Goal: Navigation & Orientation: Find specific page/section

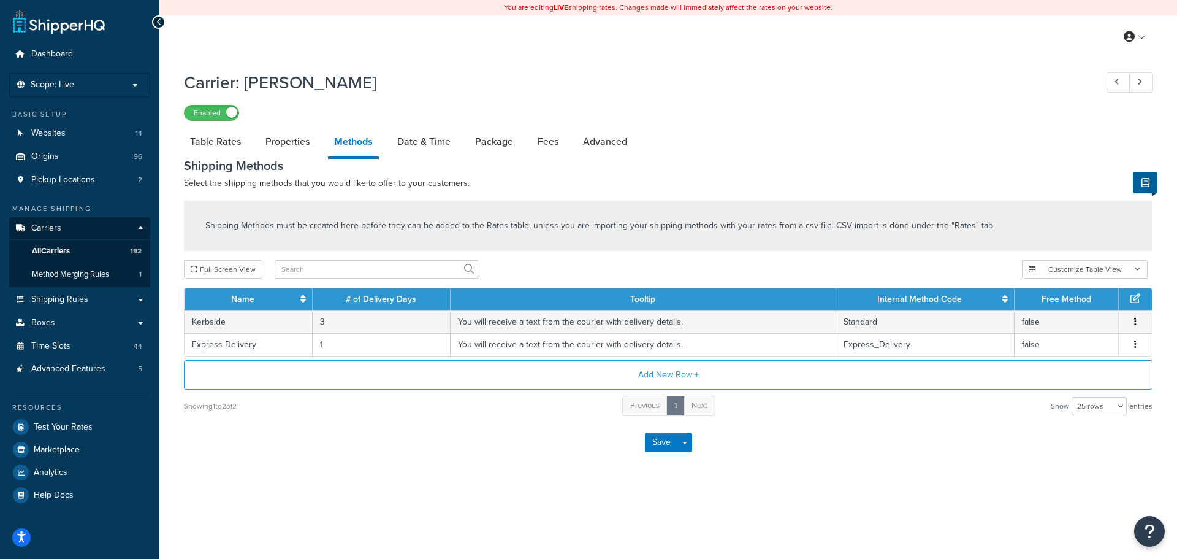
select select "25"
click at [53, 243] on link "All Carriers 192" at bounding box center [79, 251] width 141 height 23
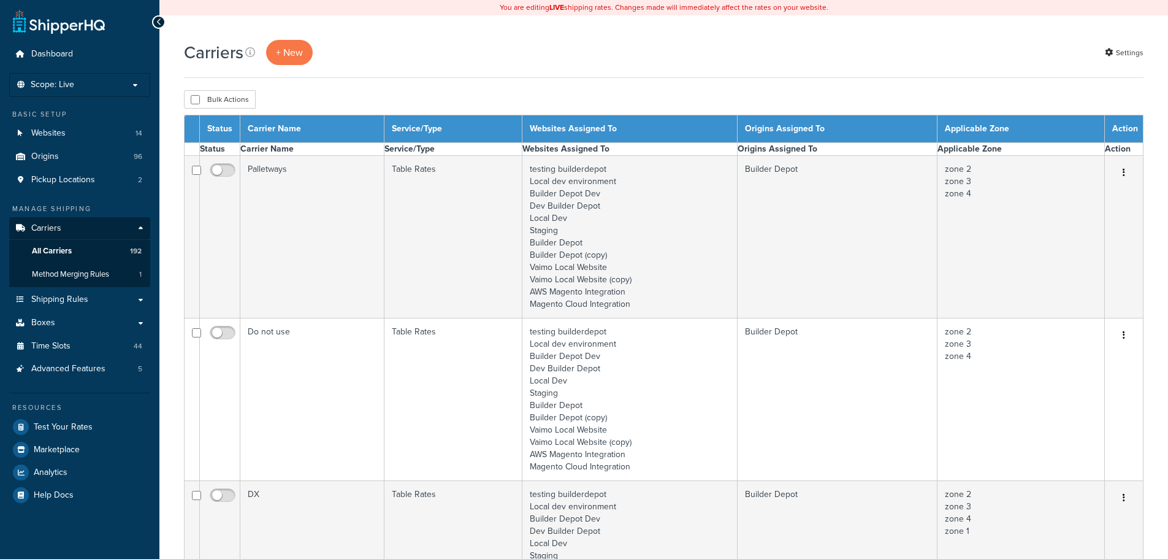
select select "15"
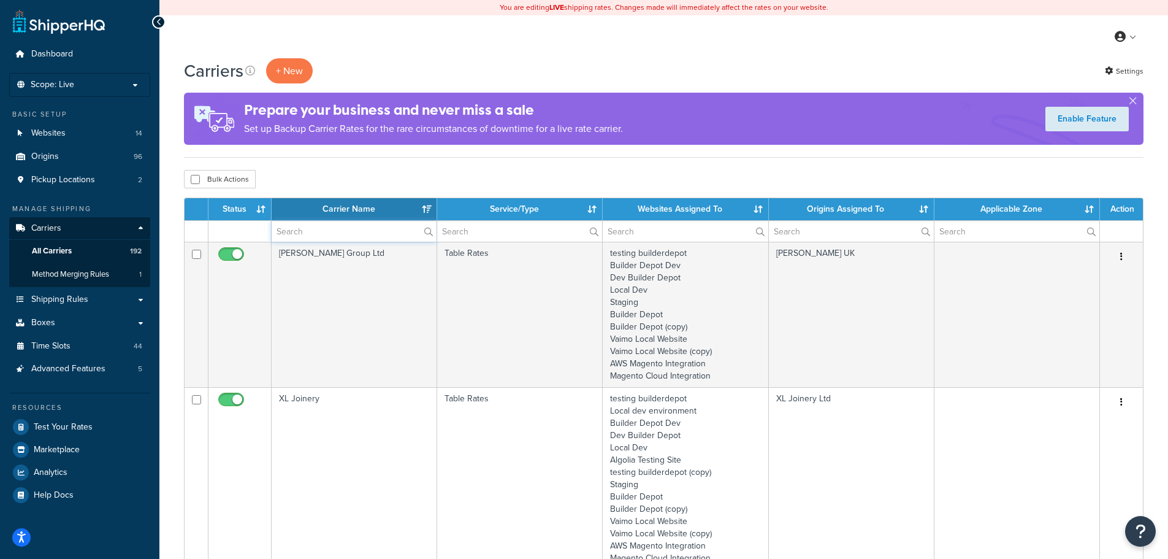
click at [292, 235] on input "text" at bounding box center [354, 231] width 165 height 21
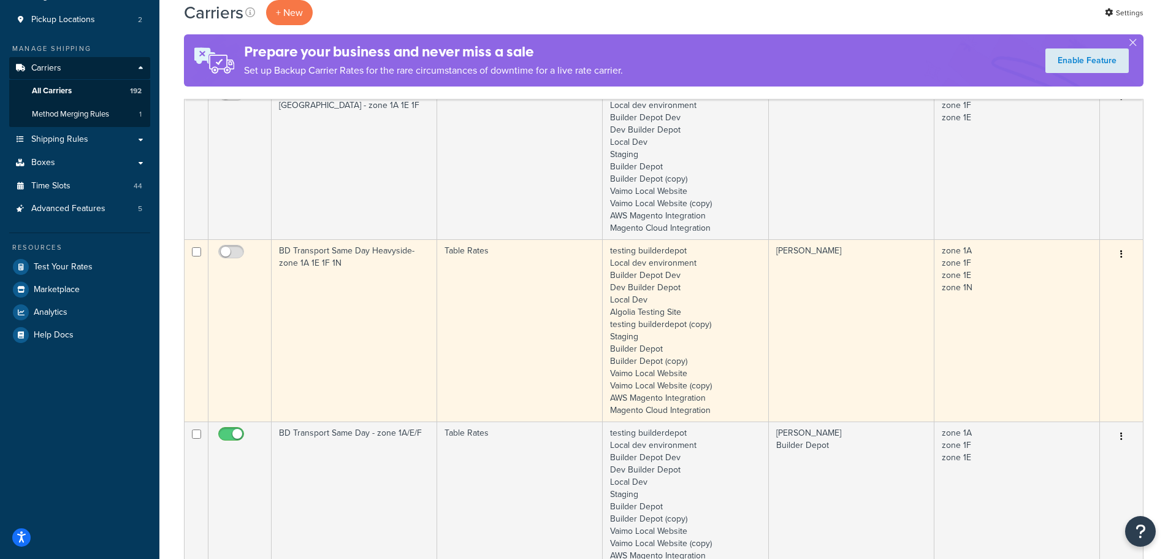
scroll to position [184, 0]
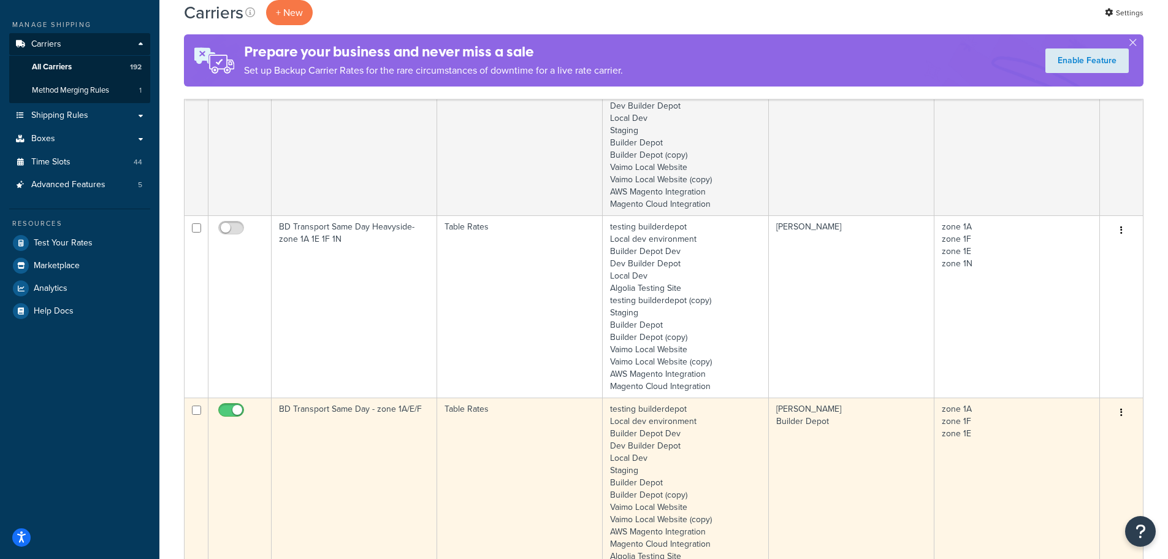
type input "same"
click at [365, 446] on td "BD Transport Same Day - zone 1A/E/F" at bounding box center [355, 488] width 166 height 182
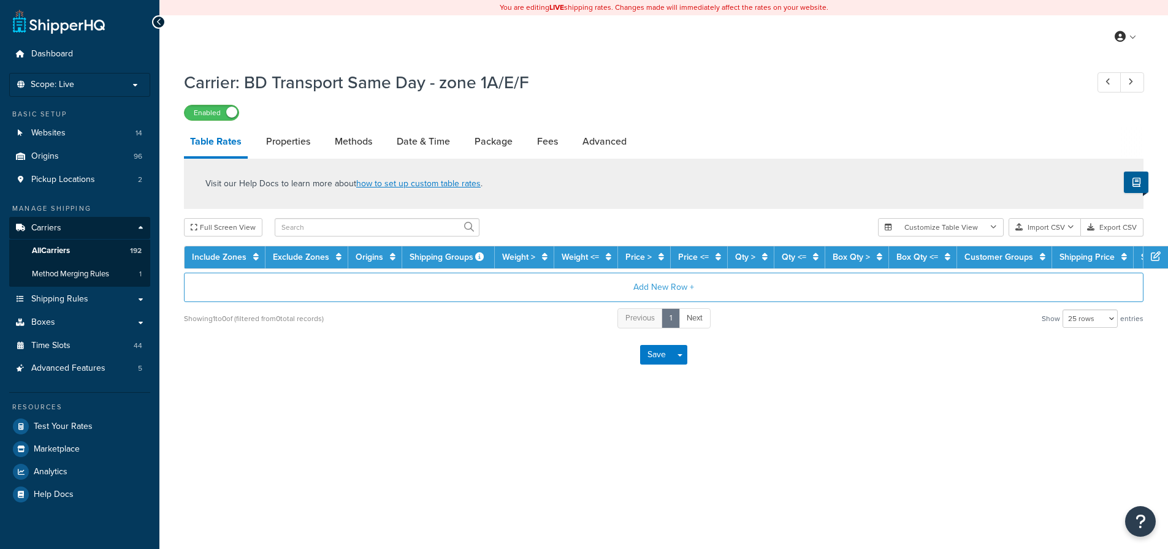
select select "25"
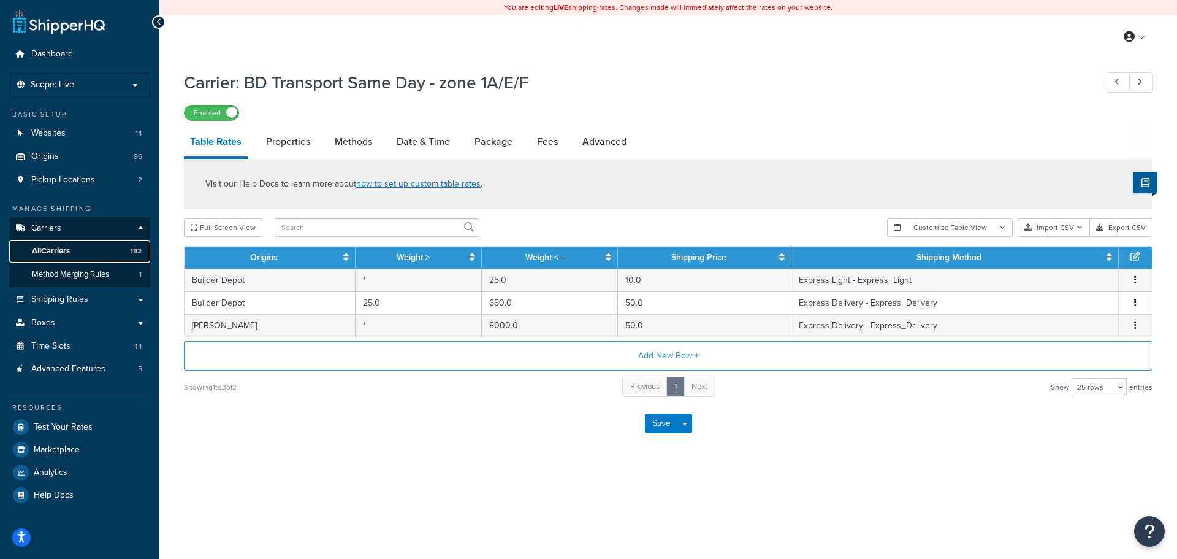
click at [72, 254] on link "All Carriers 192" at bounding box center [79, 251] width 141 height 23
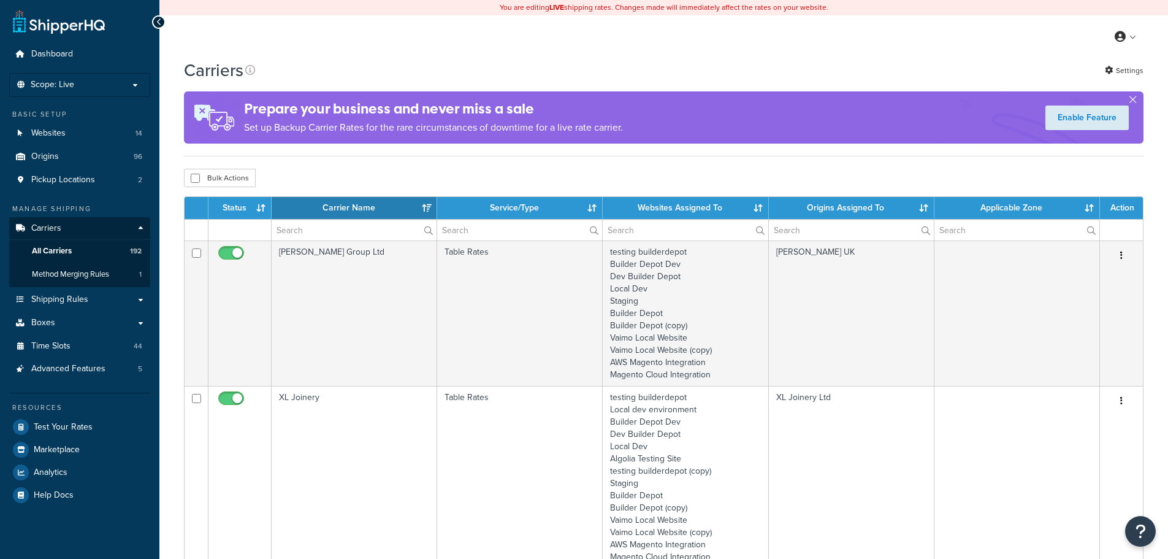
select select "15"
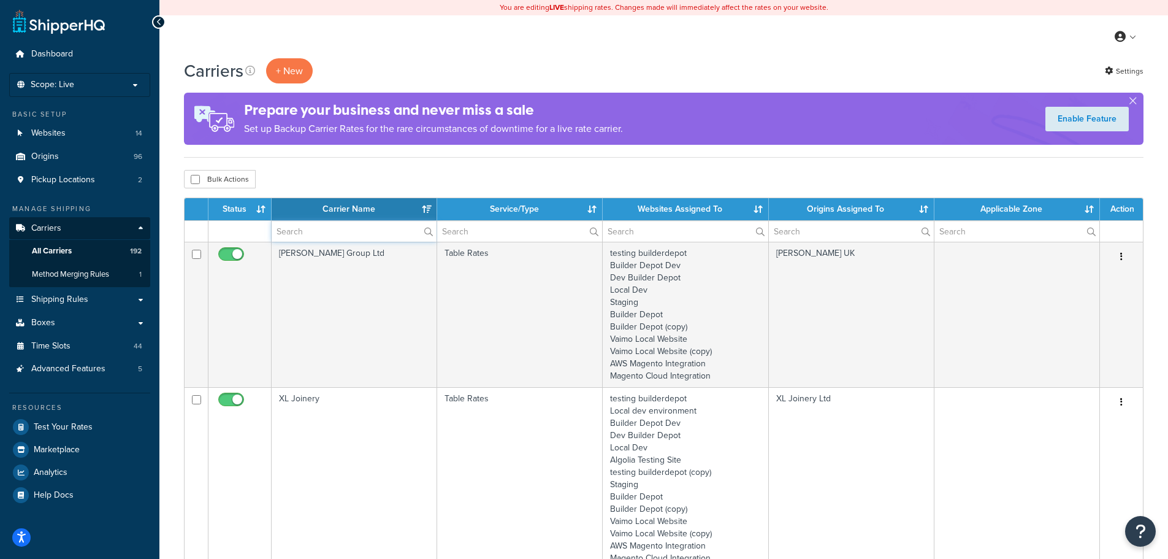
click at [318, 235] on input "text" at bounding box center [354, 231] width 165 height 21
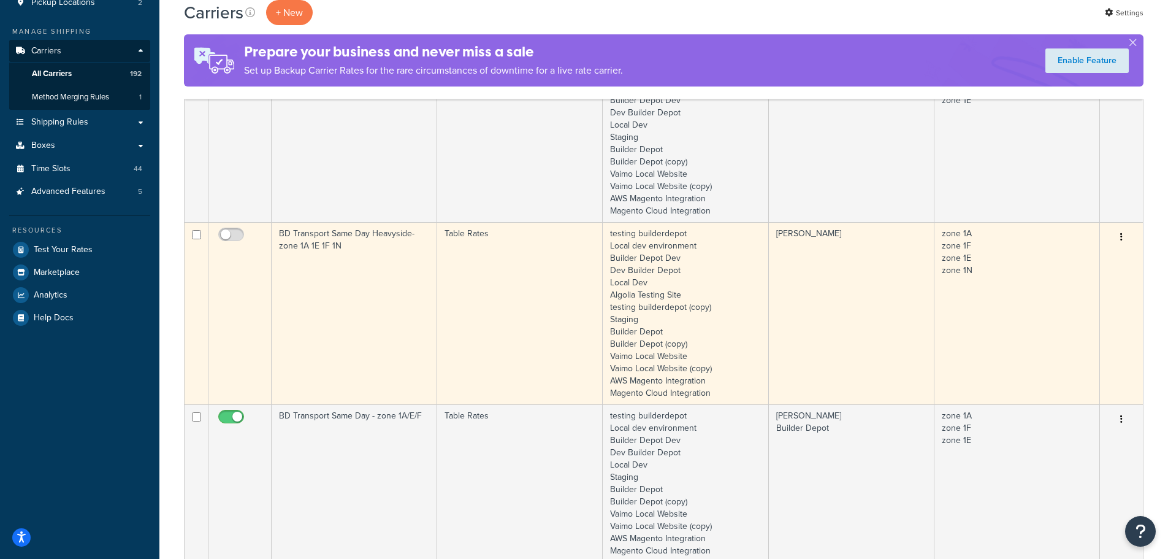
scroll to position [184, 0]
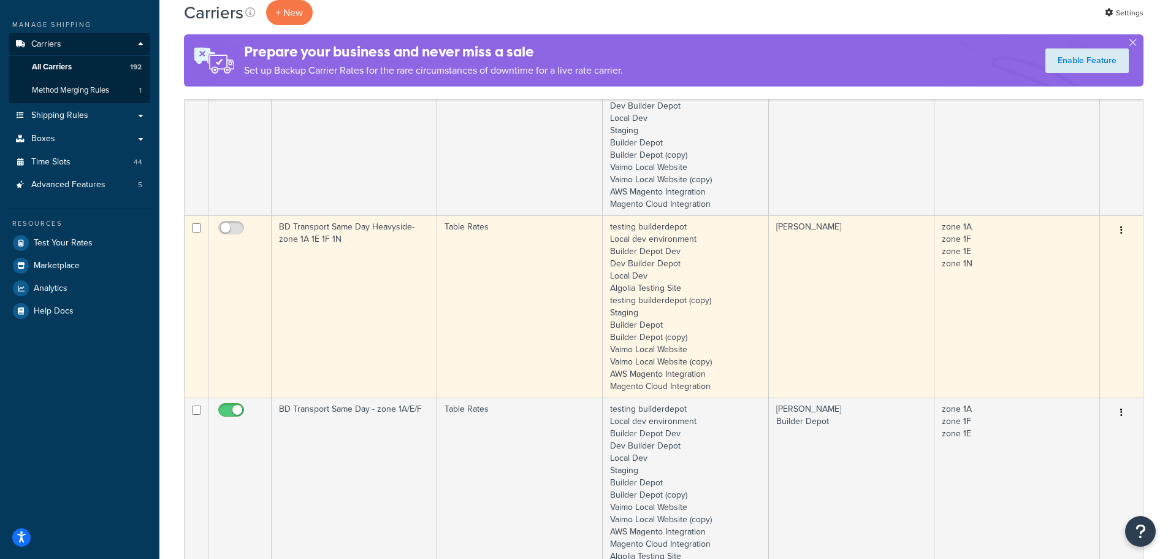
type input "same"
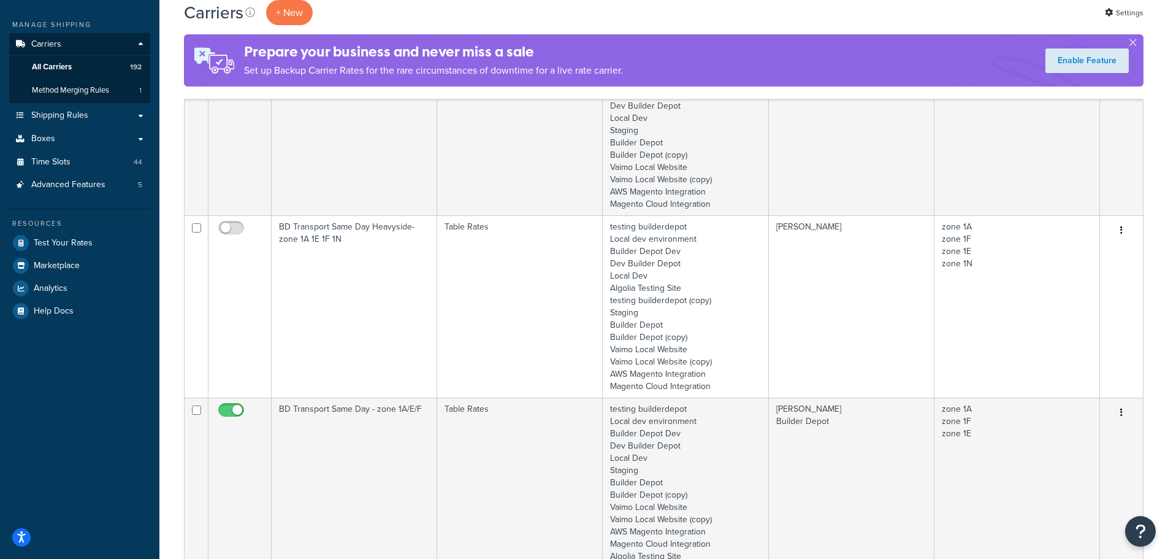
click at [348, 312] on td "BD Transport Same Day Heavyside- zone 1A 1E 1F 1N" at bounding box center [355, 306] width 166 height 182
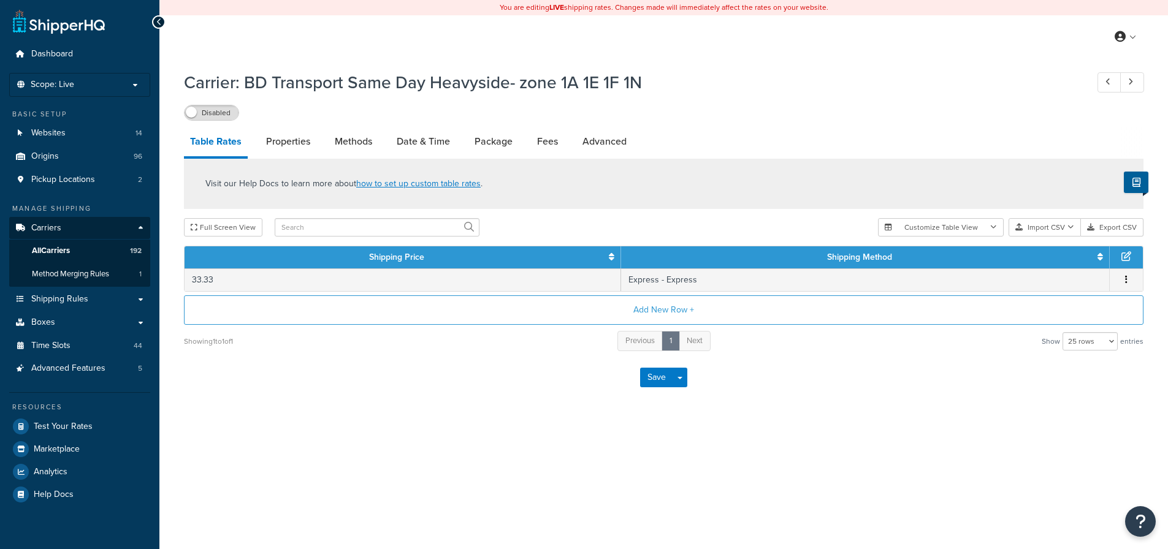
select select "25"
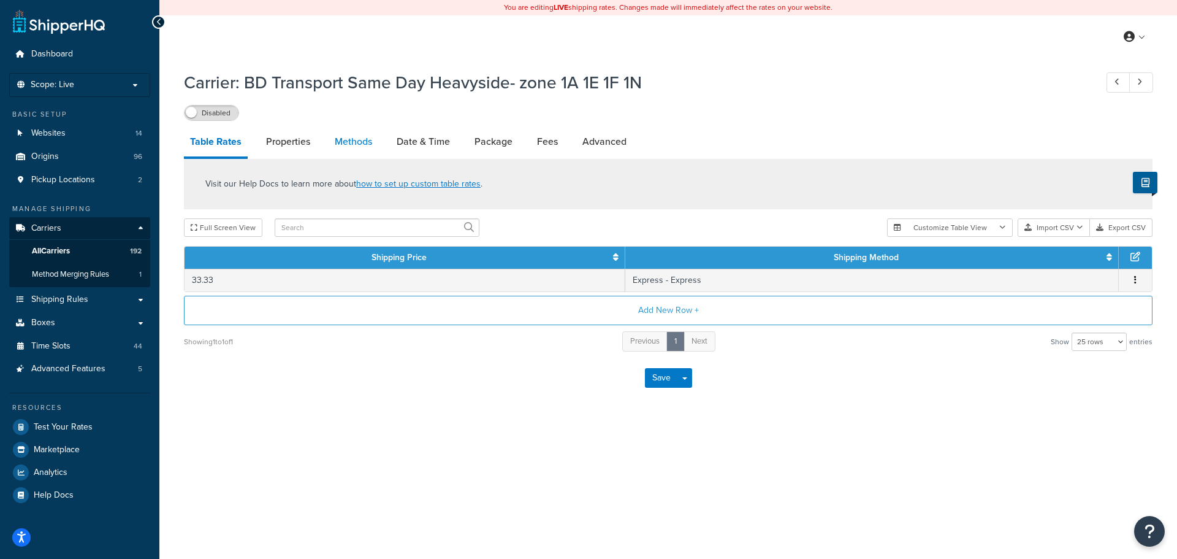
click at [355, 136] on link "Methods" at bounding box center [354, 141] width 50 height 29
select select "25"
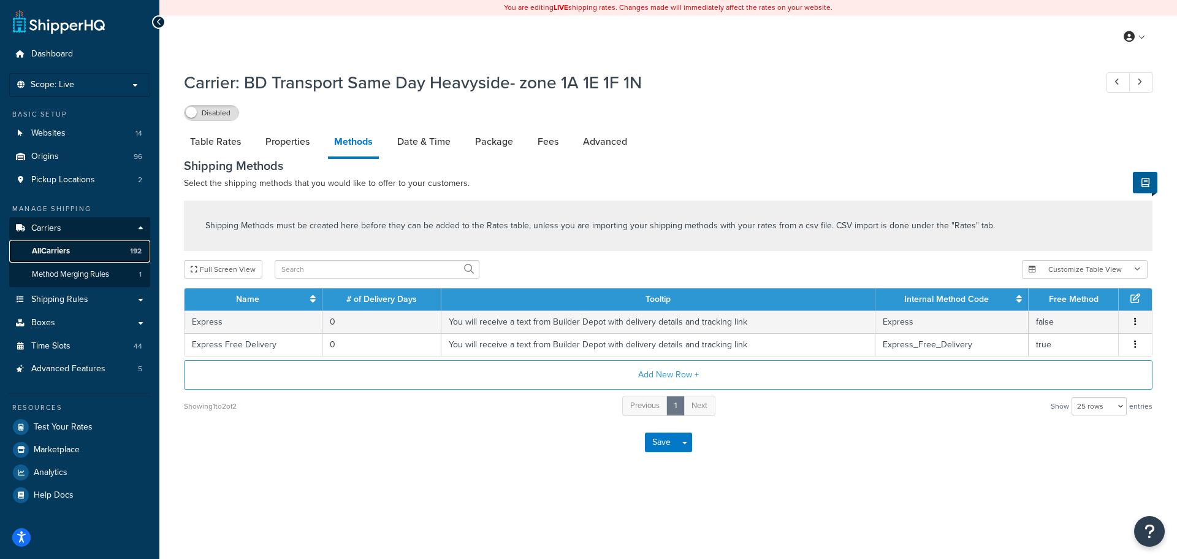
click at [47, 250] on span "All Carriers" at bounding box center [51, 251] width 38 height 10
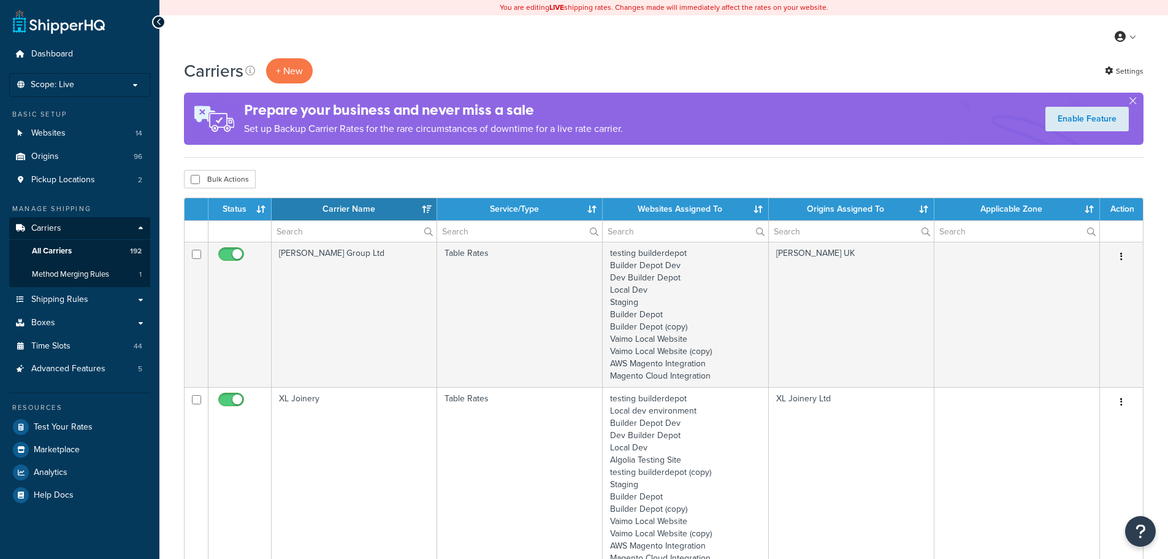
select select "15"
click at [307, 231] on input "text" at bounding box center [354, 231] width 165 height 21
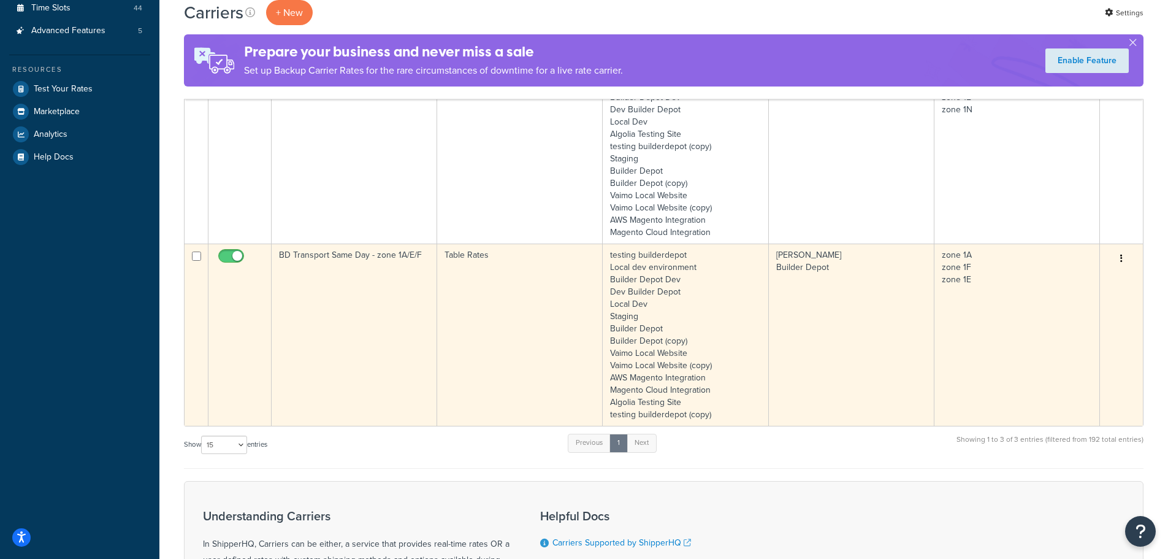
scroll to position [368, 0]
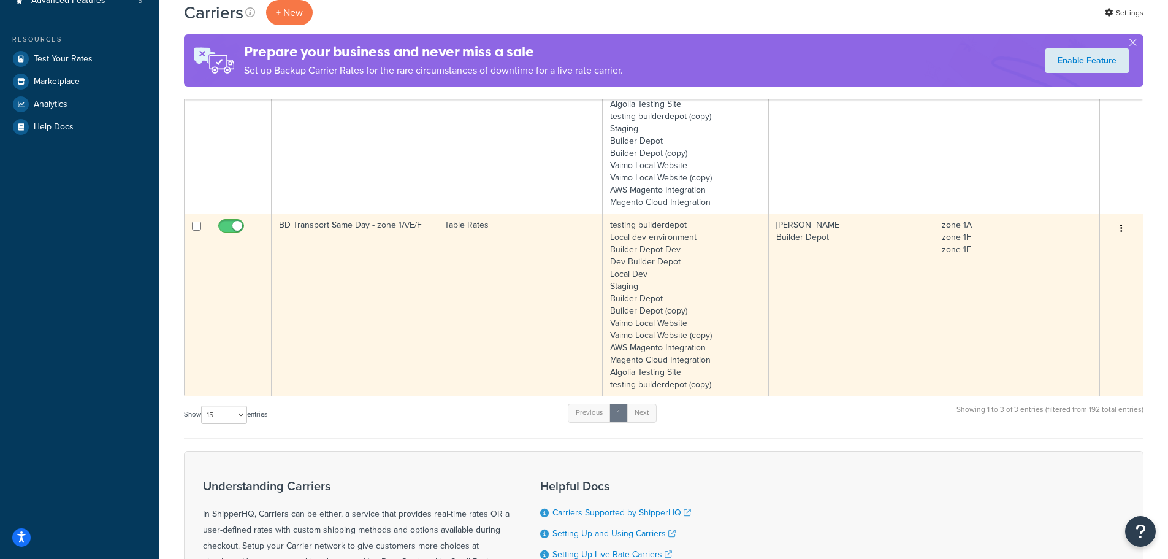
type input "same"
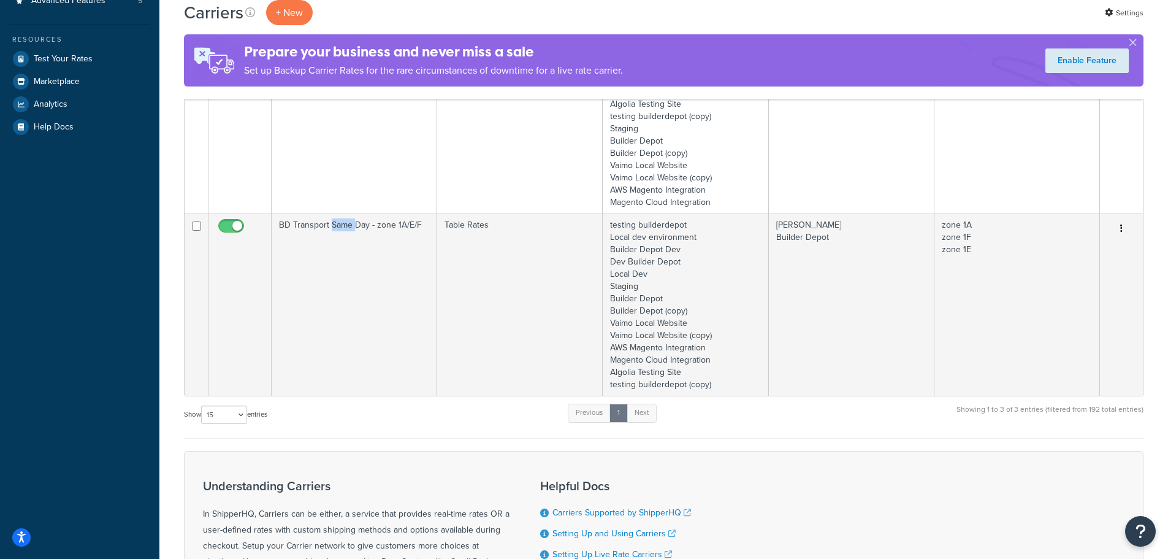
click at [340, 294] on td "BD Transport Same Day - zone 1A/E/F" at bounding box center [355, 304] width 166 height 182
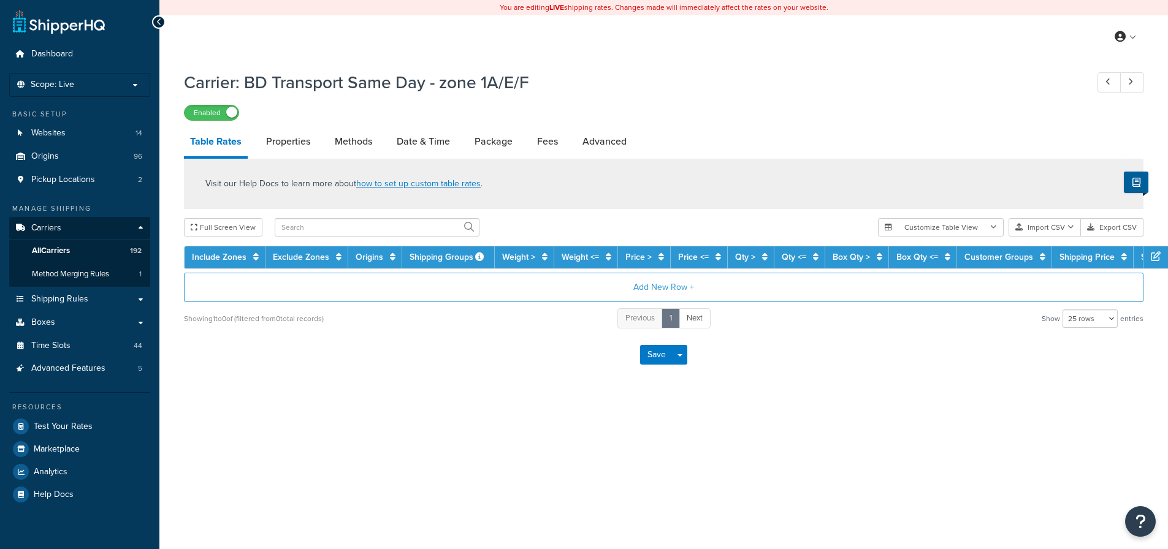
select select "25"
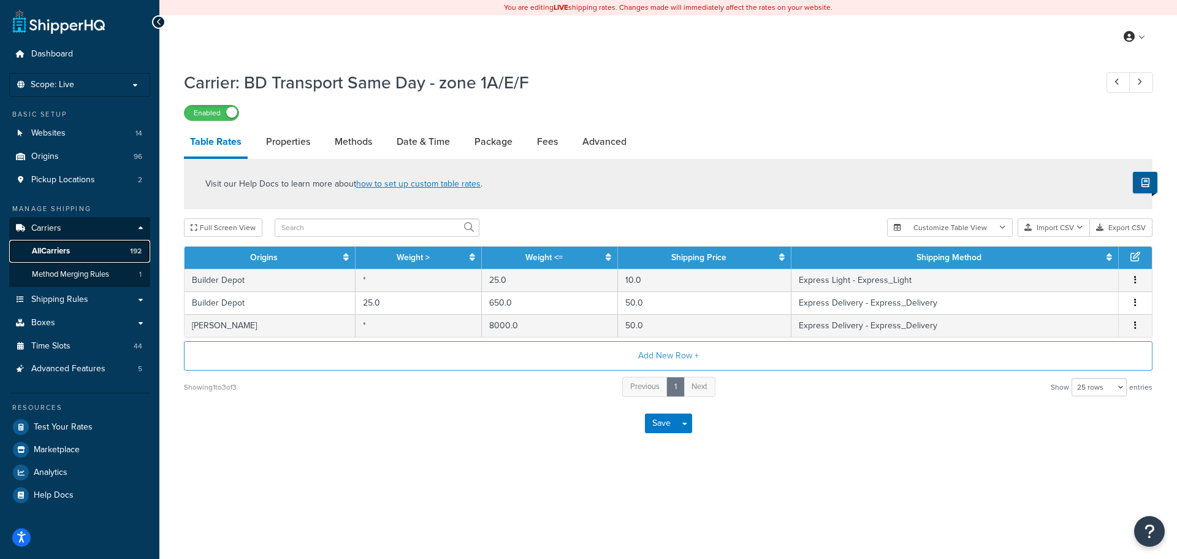
click at [53, 251] on span "All Carriers" at bounding box center [51, 251] width 38 height 10
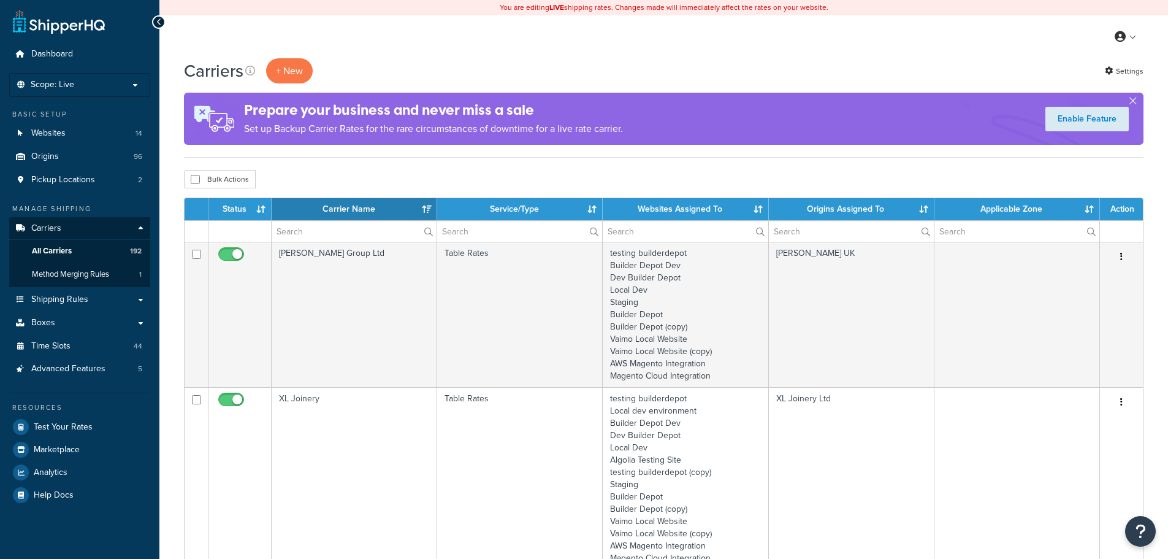
select select "15"
